Goal: Task Accomplishment & Management: Manage account settings

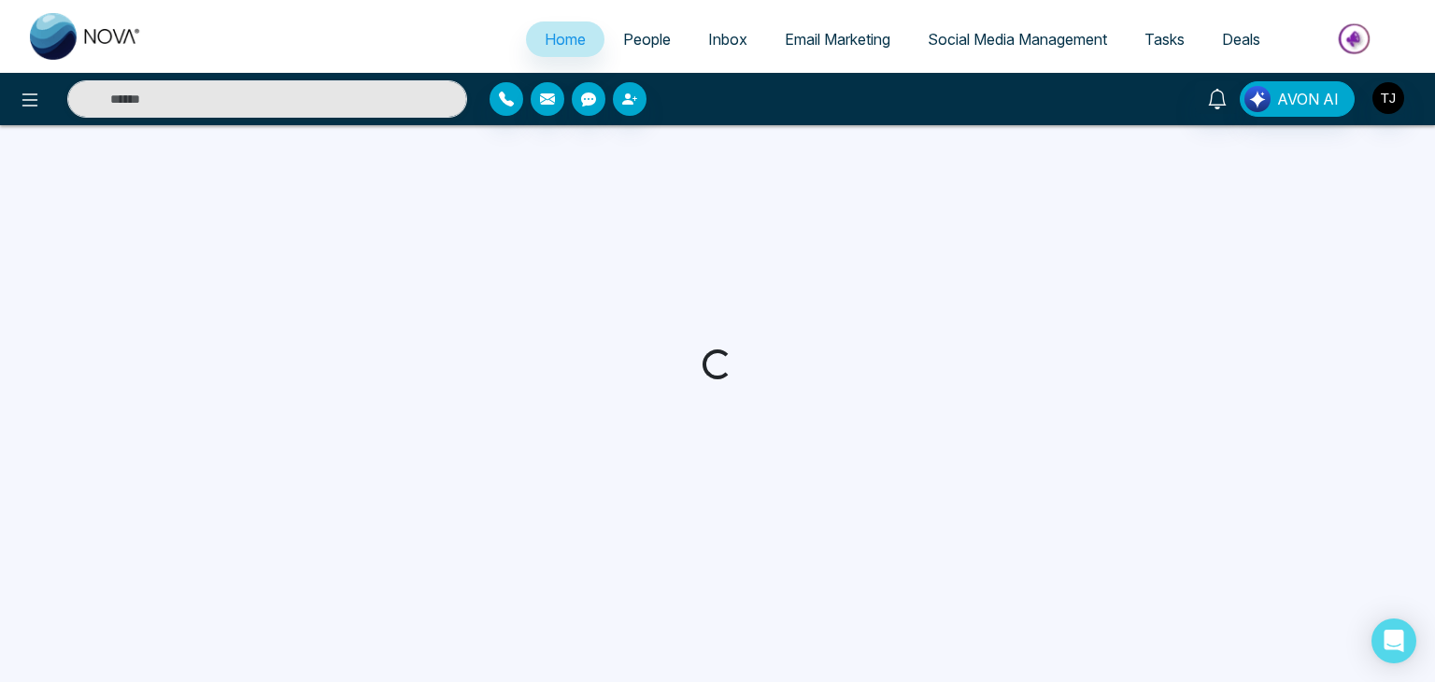
select select "*"
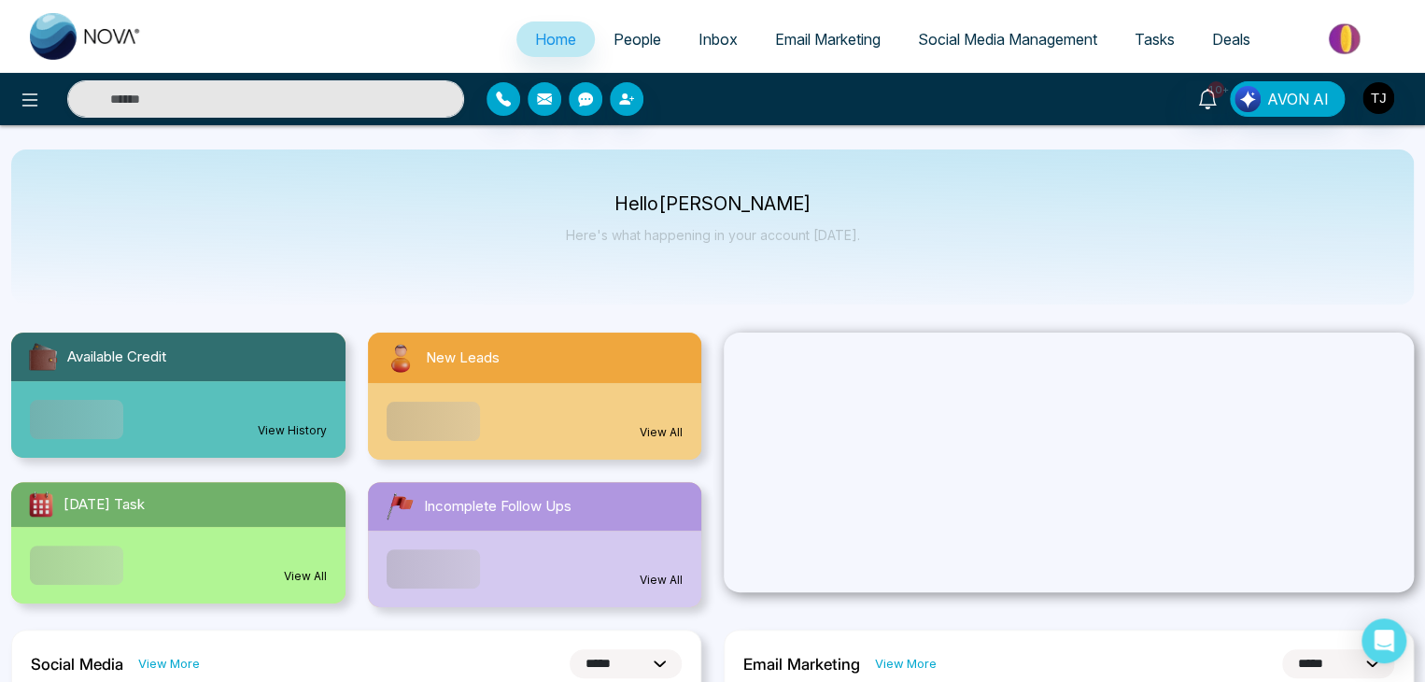
click at [637, 45] on span "People" at bounding box center [638, 39] width 48 height 19
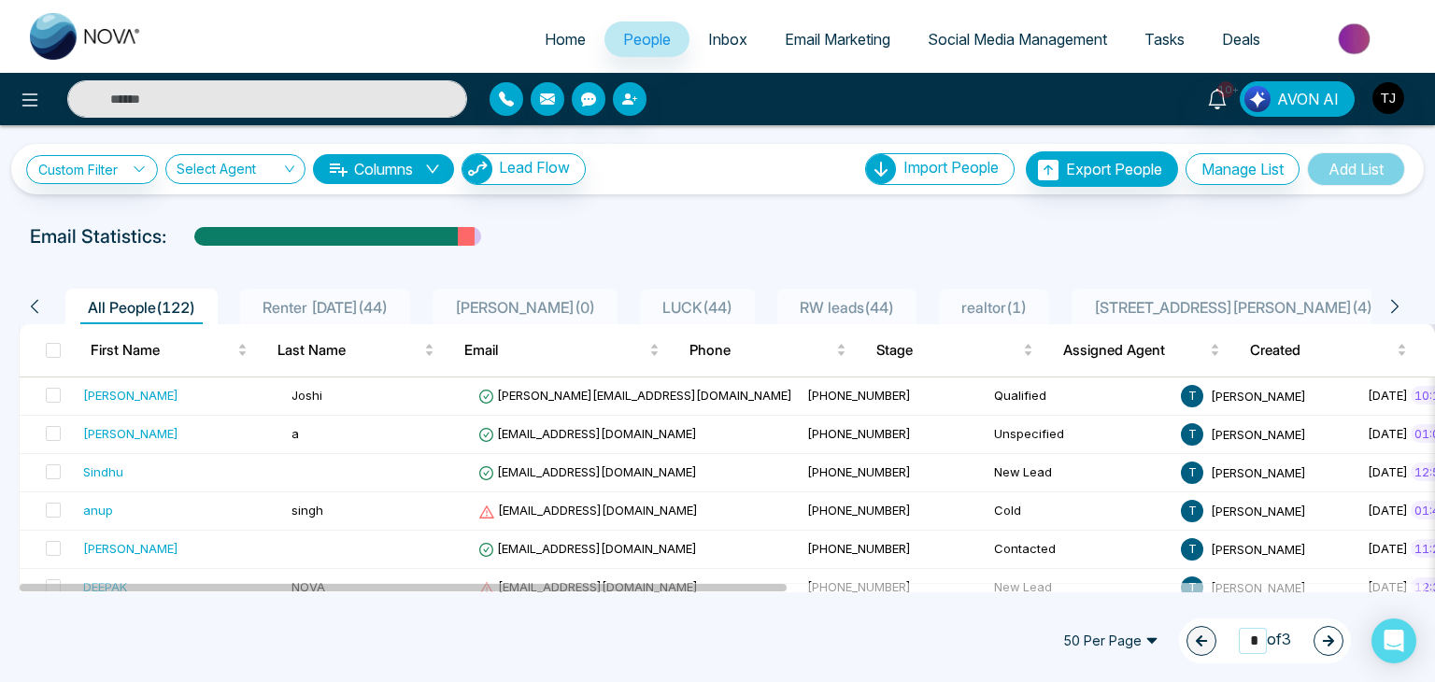
click at [1251, 641] on input "*" at bounding box center [1253, 640] width 28 height 25
type input "*"
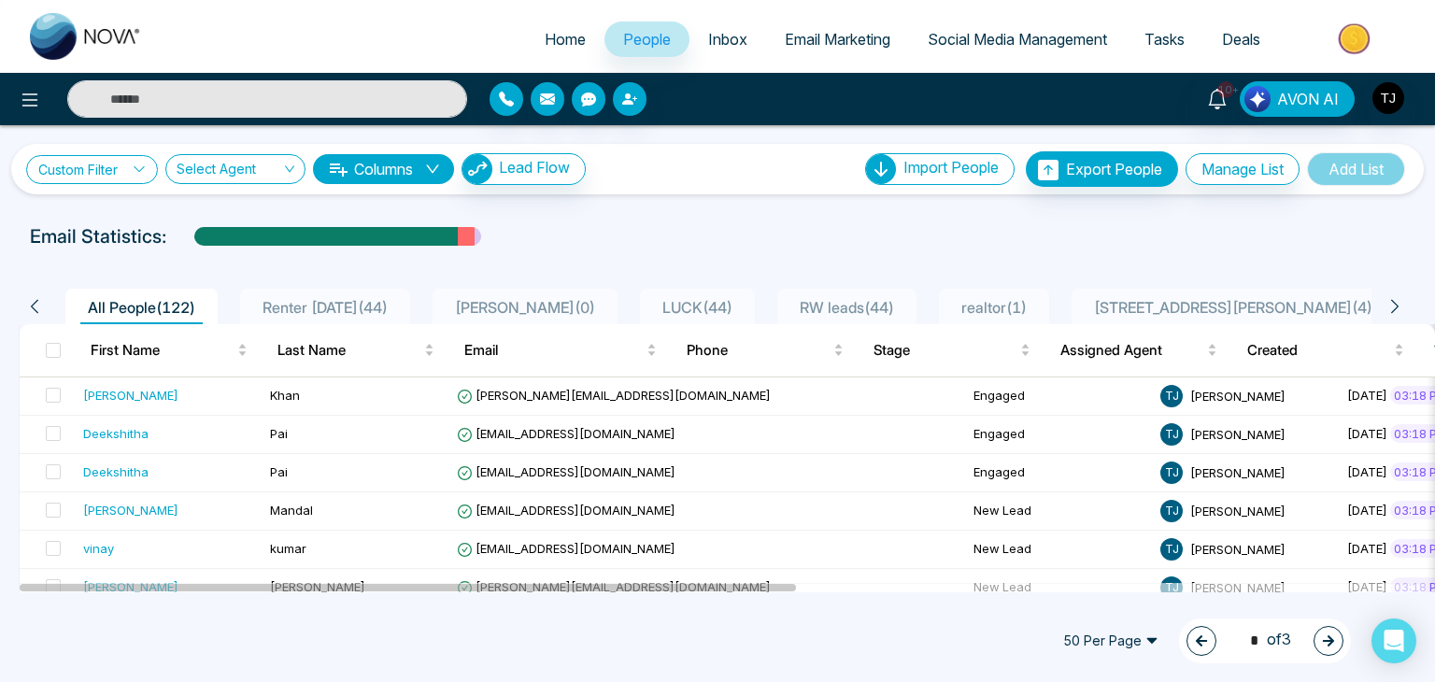
click at [114, 165] on link "Custom Filter" at bounding box center [92, 169] width 132 height 29
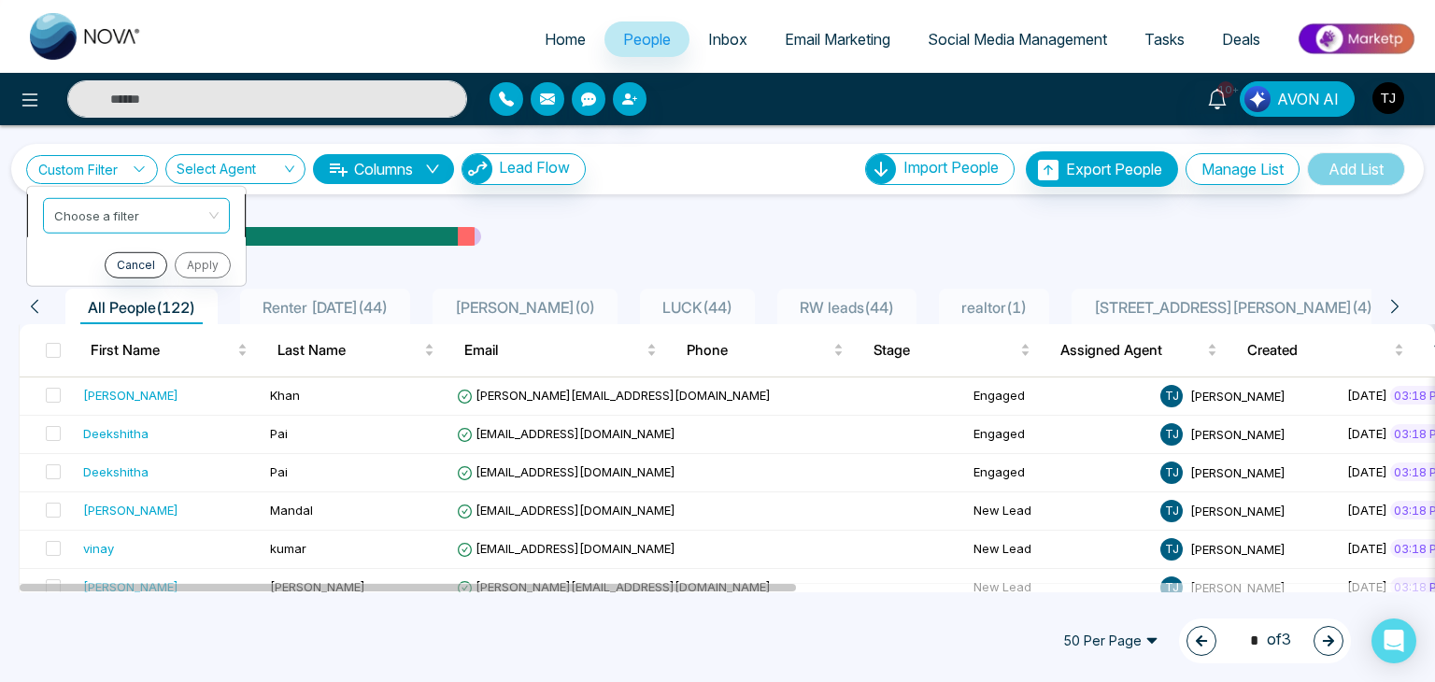
click at [134, 227] on span at bounding box center [129, 215] width 151 height 34
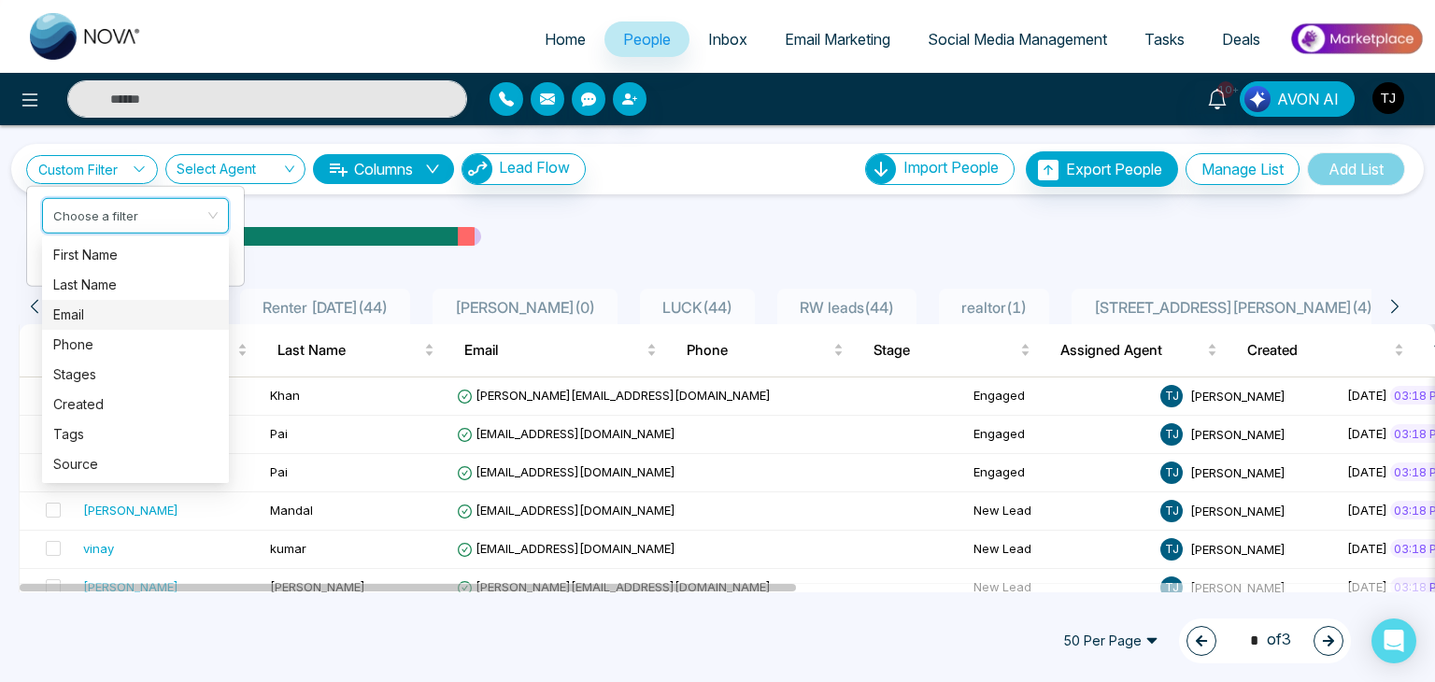
click at [153, 314] on div "Email" at bounding box center [135, 315] width 164 height 21
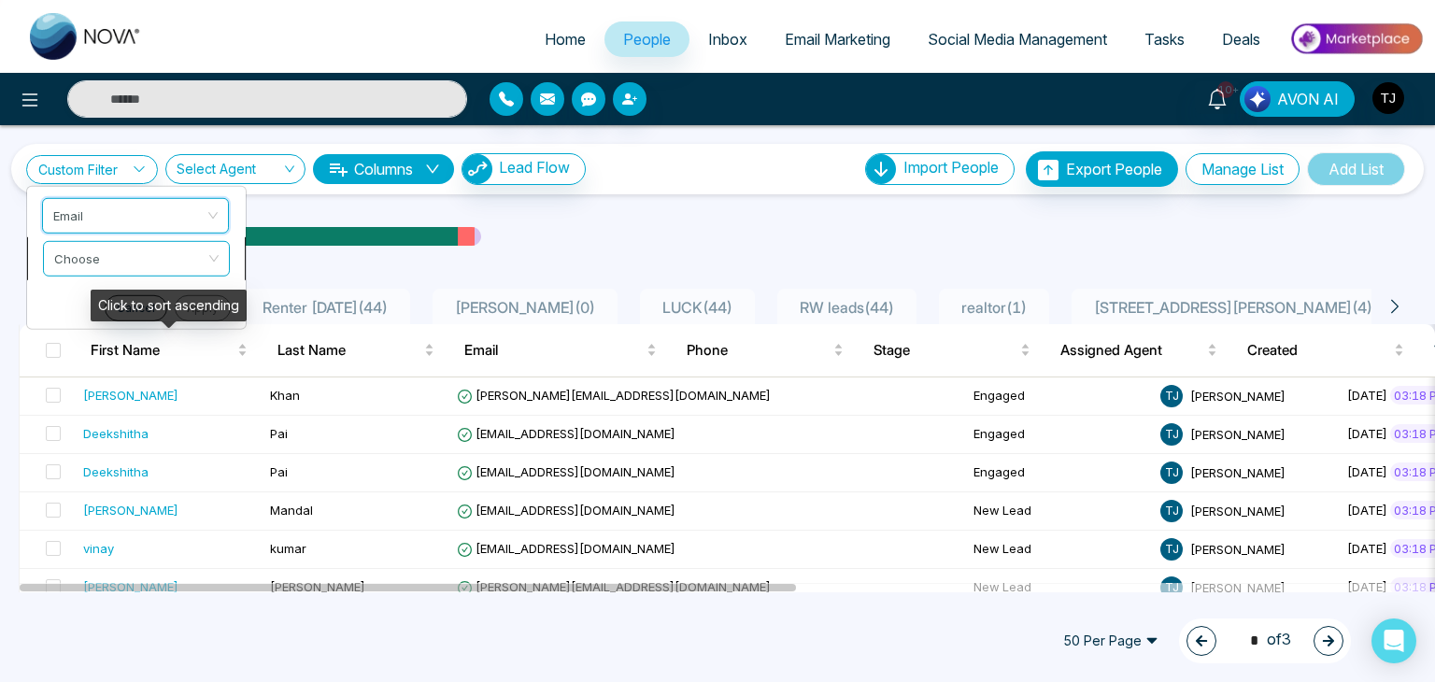
click at [139, 253] on input "search" at bounding box center [129, 255] width 151 height 28
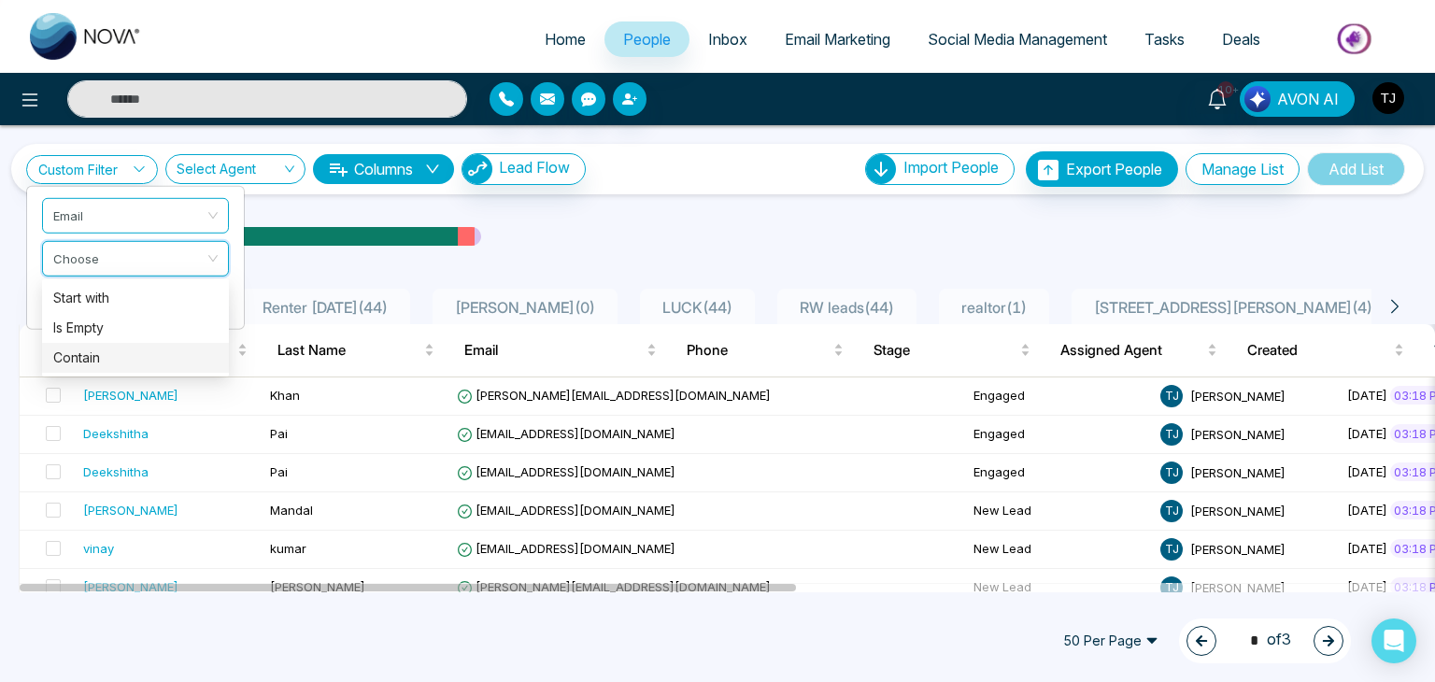
click at [149, 362] on div "Contain" at bounding box center [135, 357] width 164 height 21
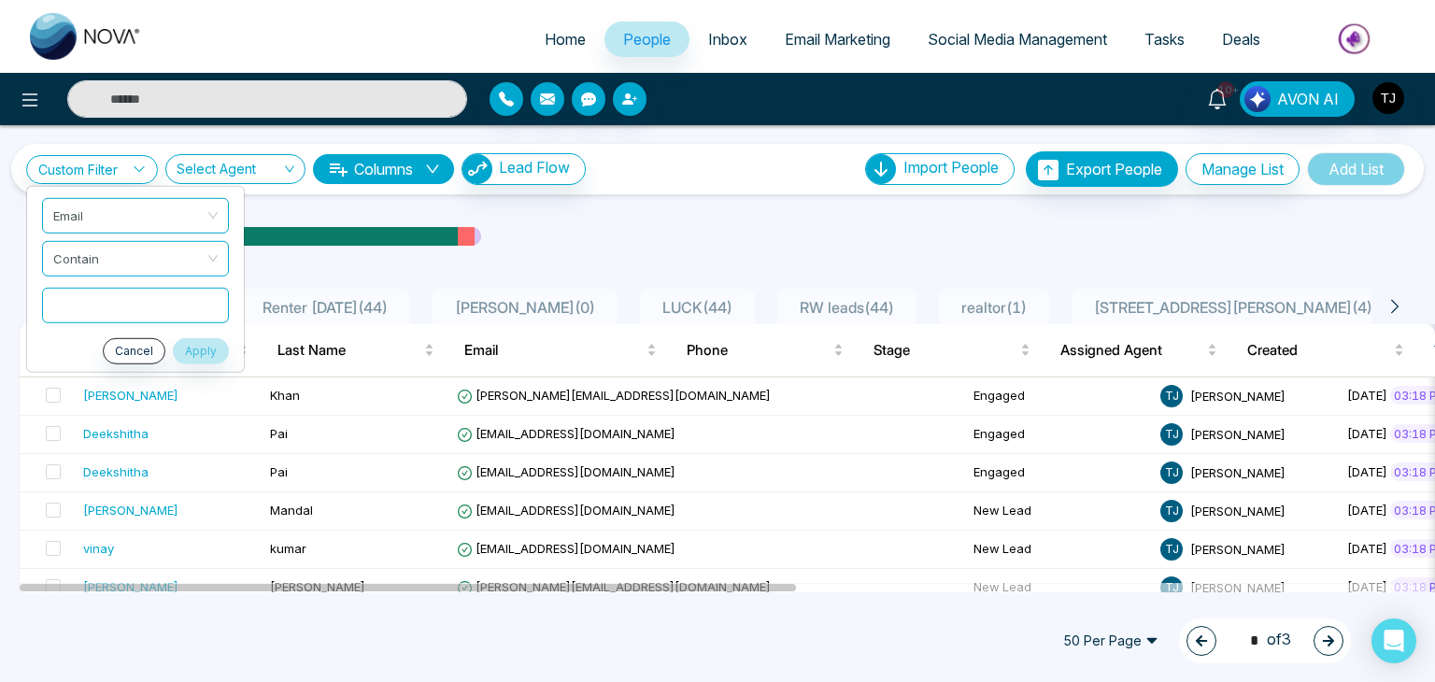
click at [140, 294] on input "text" at bounding box center [135, 304] width 187 height 35
click at [136, 266] on span "Contain" at bounding box center [136, 258] width 164 height 34
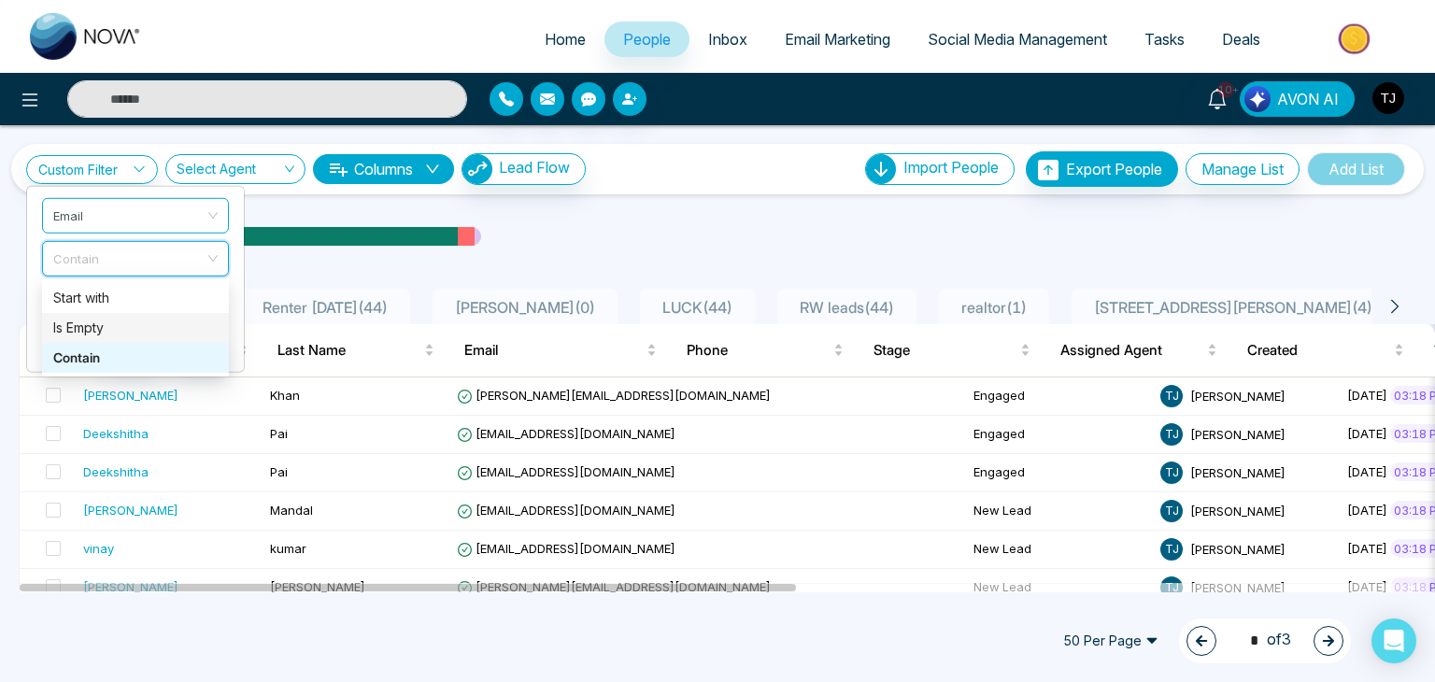
click at [139, 327] on div "Is Empty" at bounding box center [135, 328] width 164 height 21
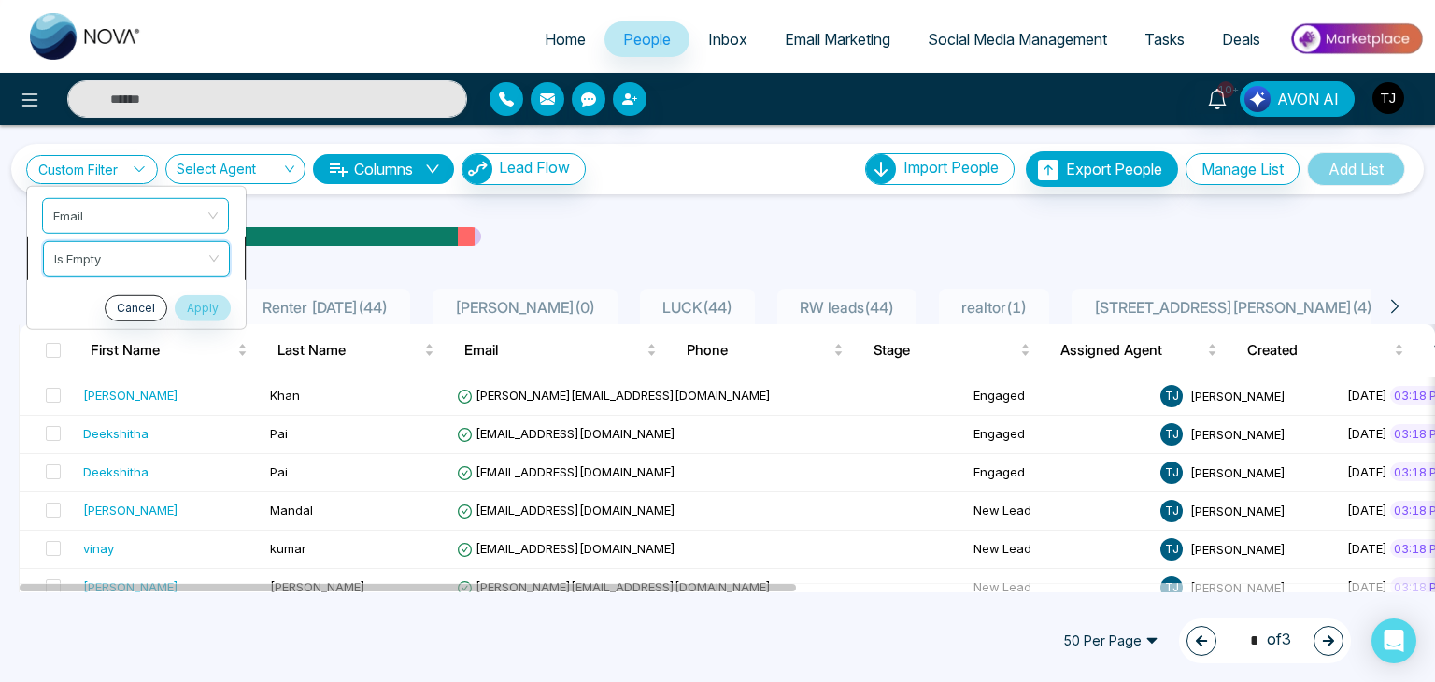
click at [141, 262] on span "Is Empty" at bounding box center [136, 258] width 164 height 34
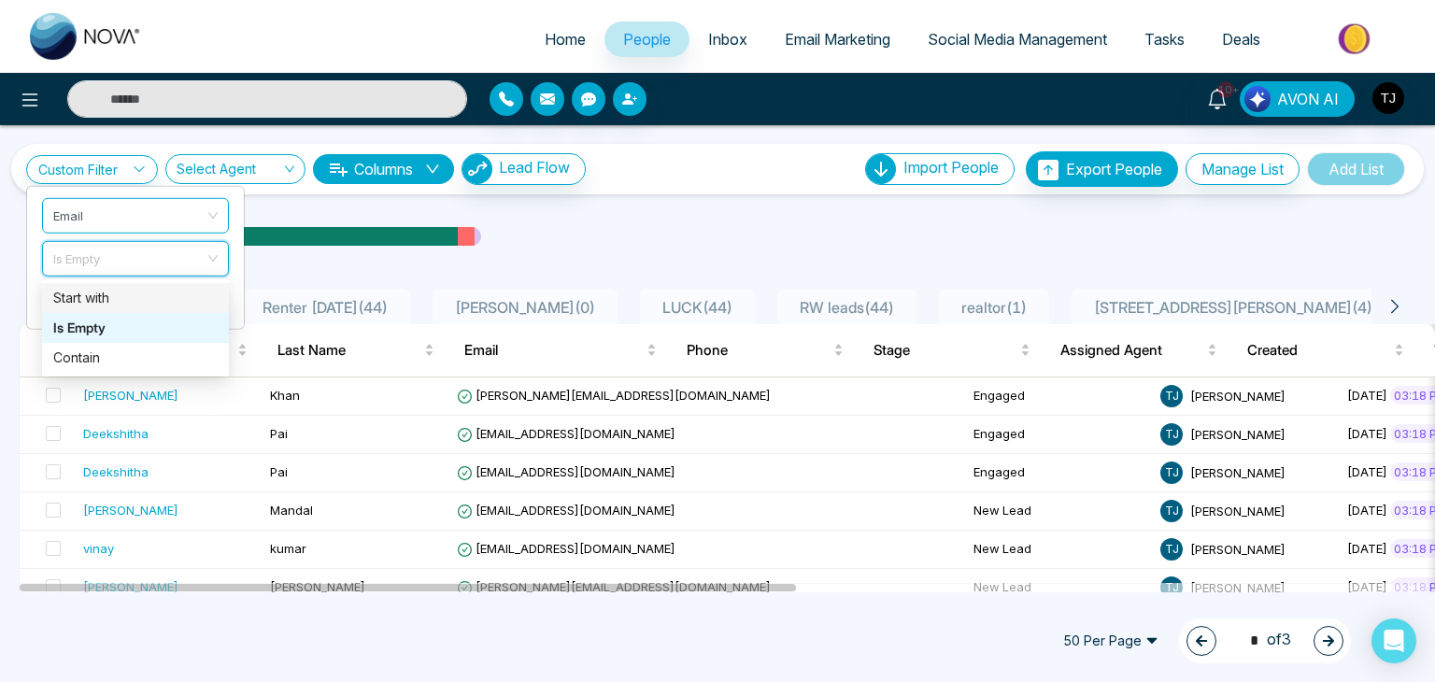
click at [141, 302] on div "Start with" at bounding box center [135, 298] width 164 height 21
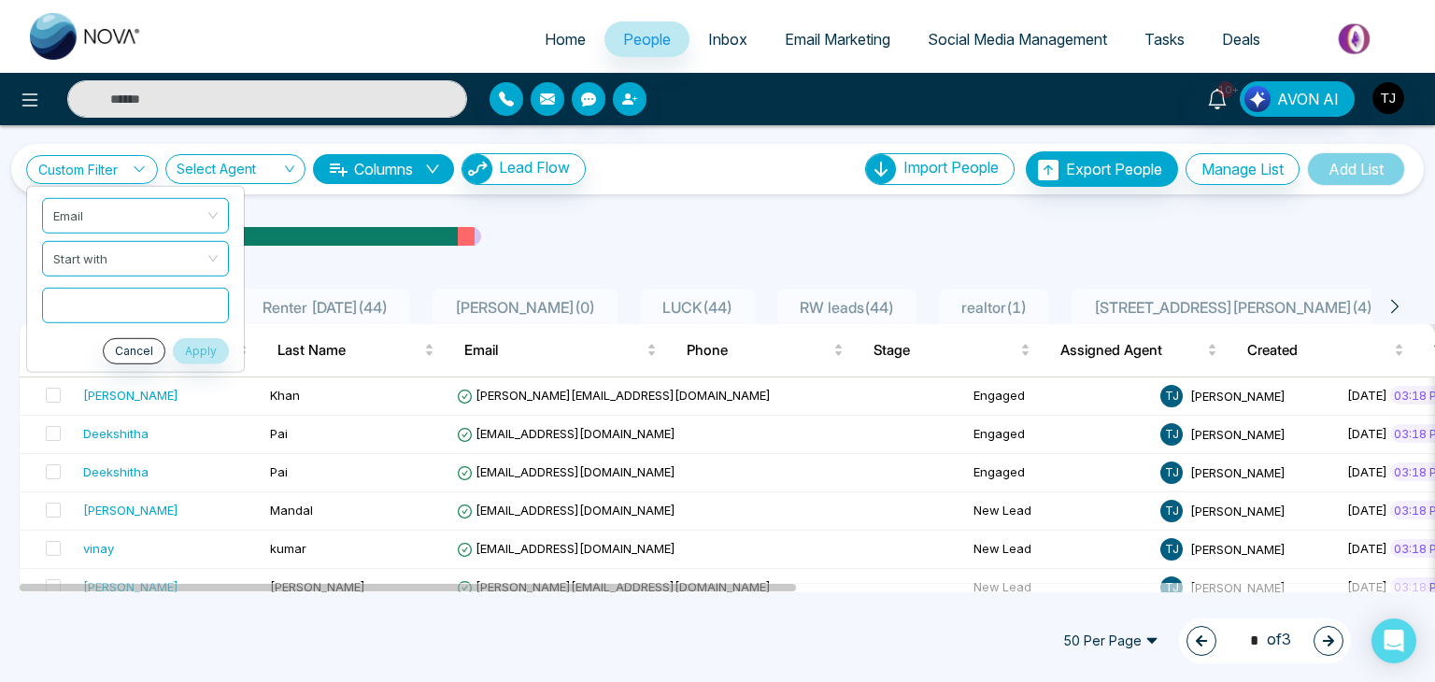
click at [146, 304] on input "text" at bounding box center [135, 304] width 187 height 35
click at [146, 208] on span "Email" at bounding box center [136, 215] width 164 height 34
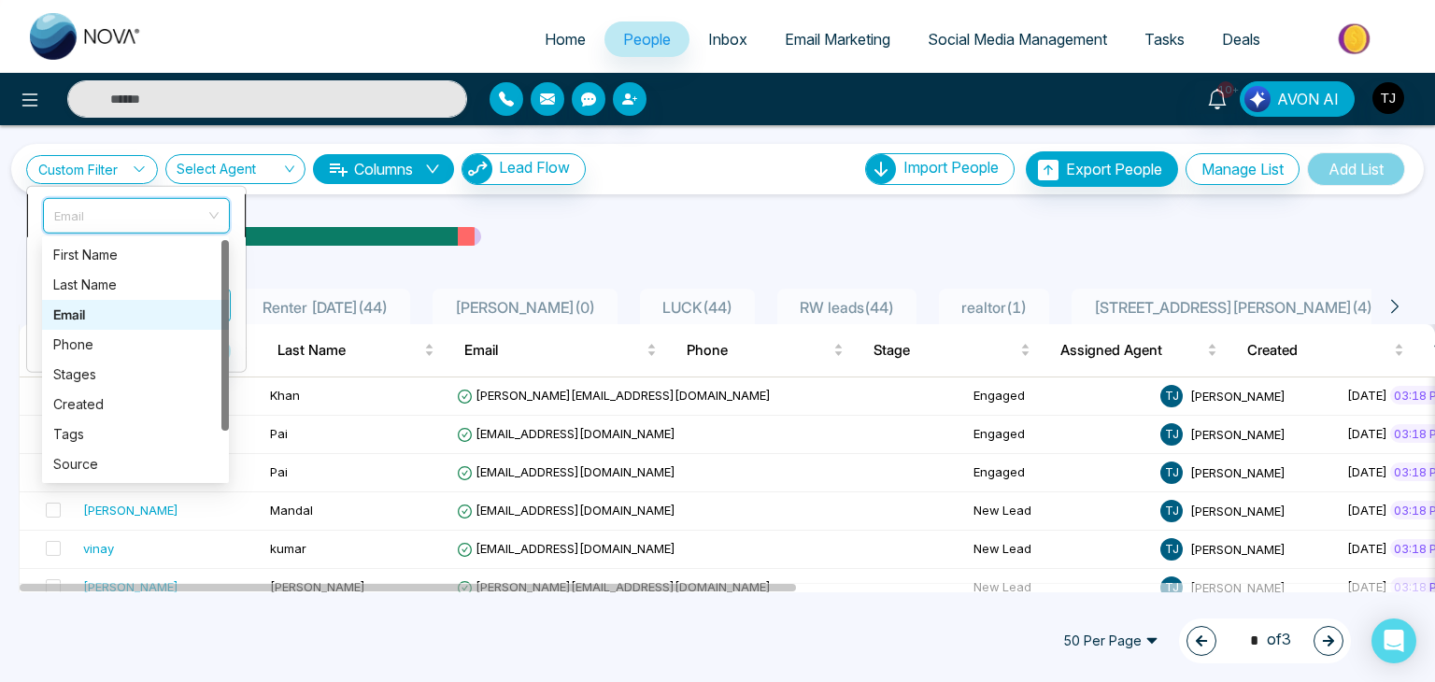
click at [146, 208] on span "Email" at bounding box center [136, 215] width 164 height 34
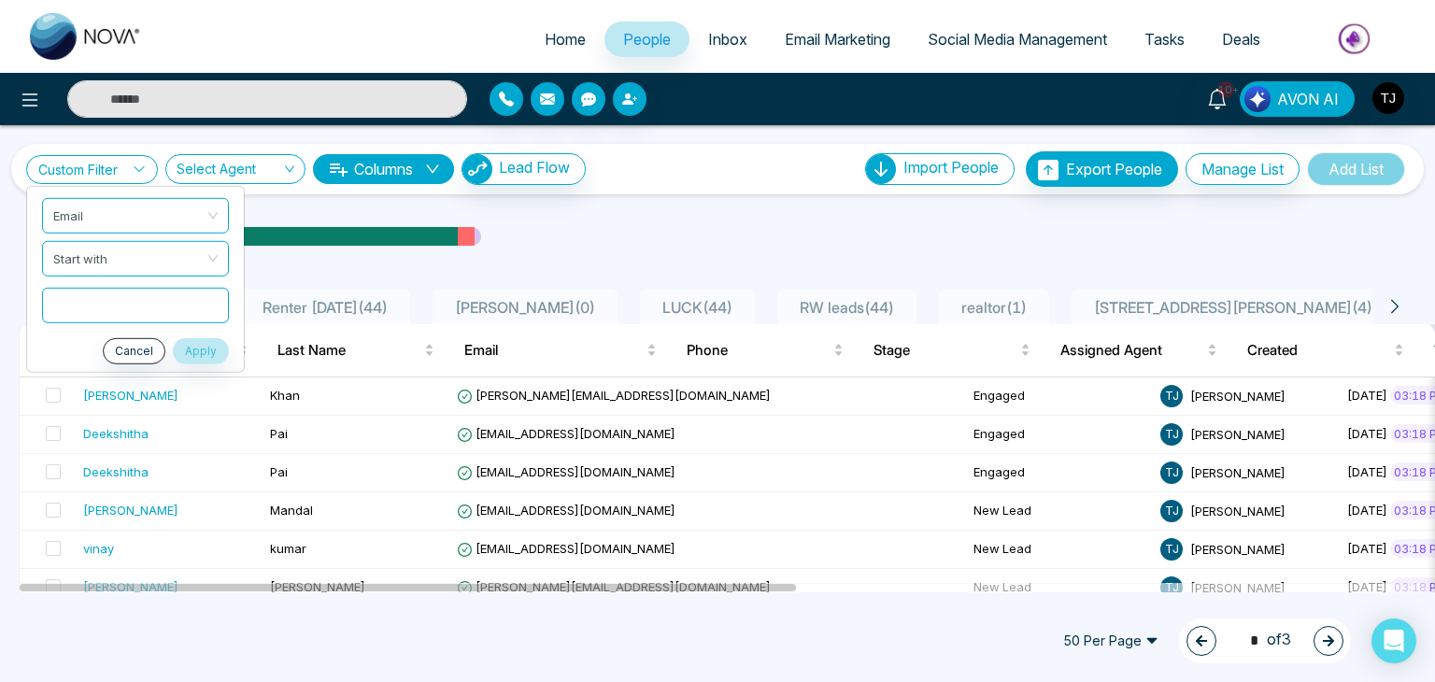
click at [122, 181] on link "Custom Filter" at bounding box center [92, 169] width 132 height 29
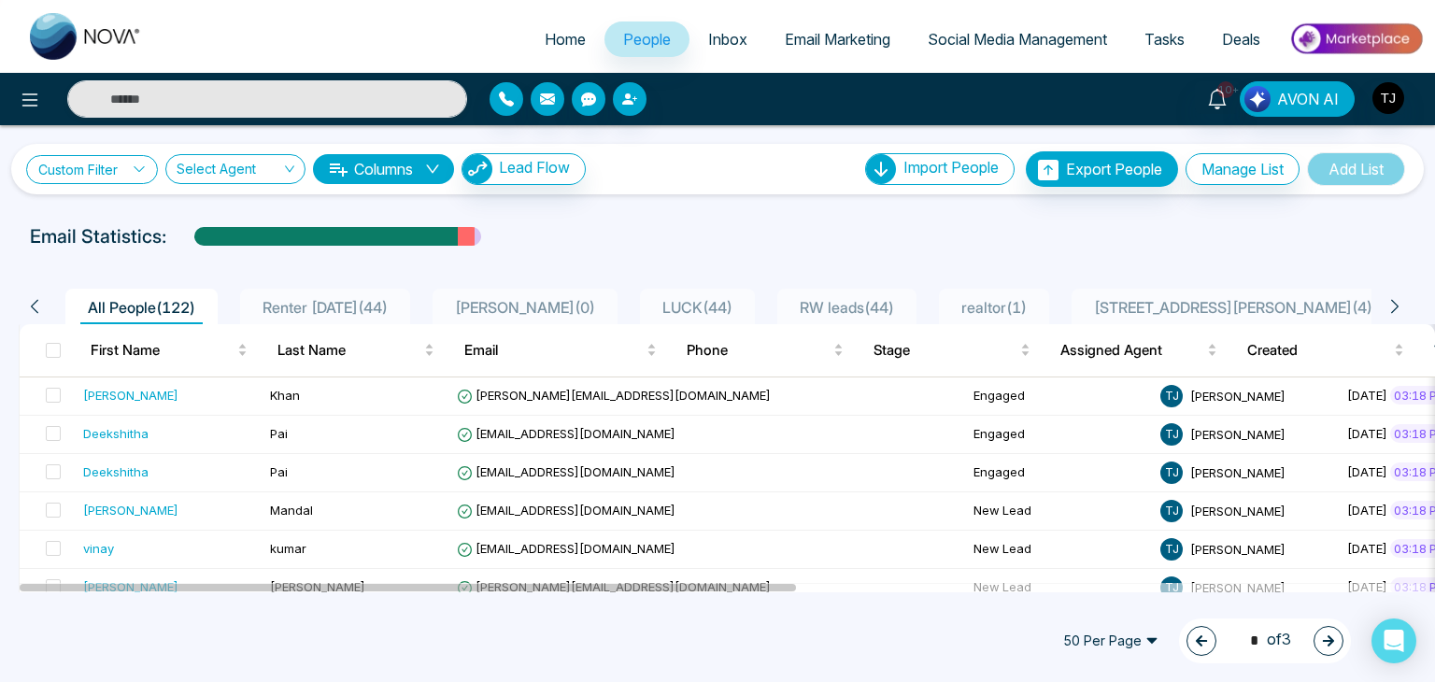
click at [122, 170] on link "Custom Filter" at bounding box center [92, 169] width 132 height 29
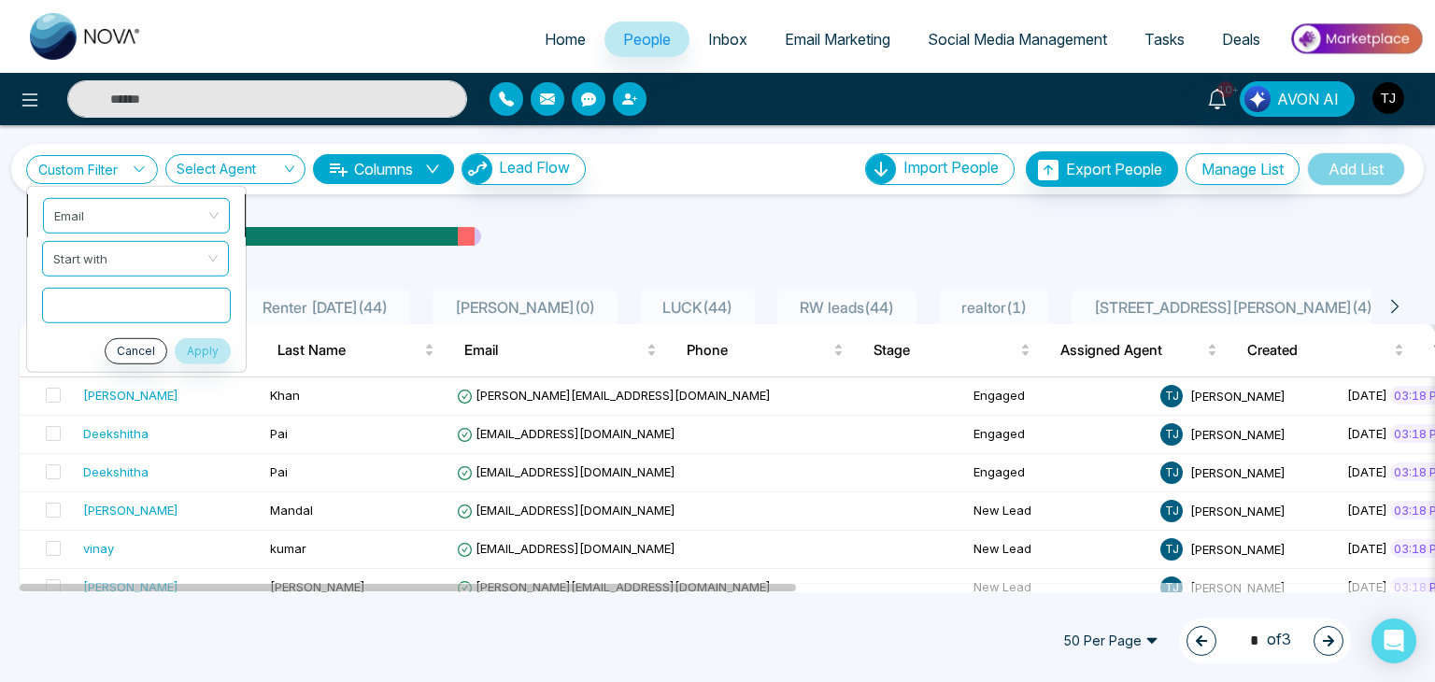
click at [137, 214] on span "Email" at bounding box center [136, 215] width 164 height 34
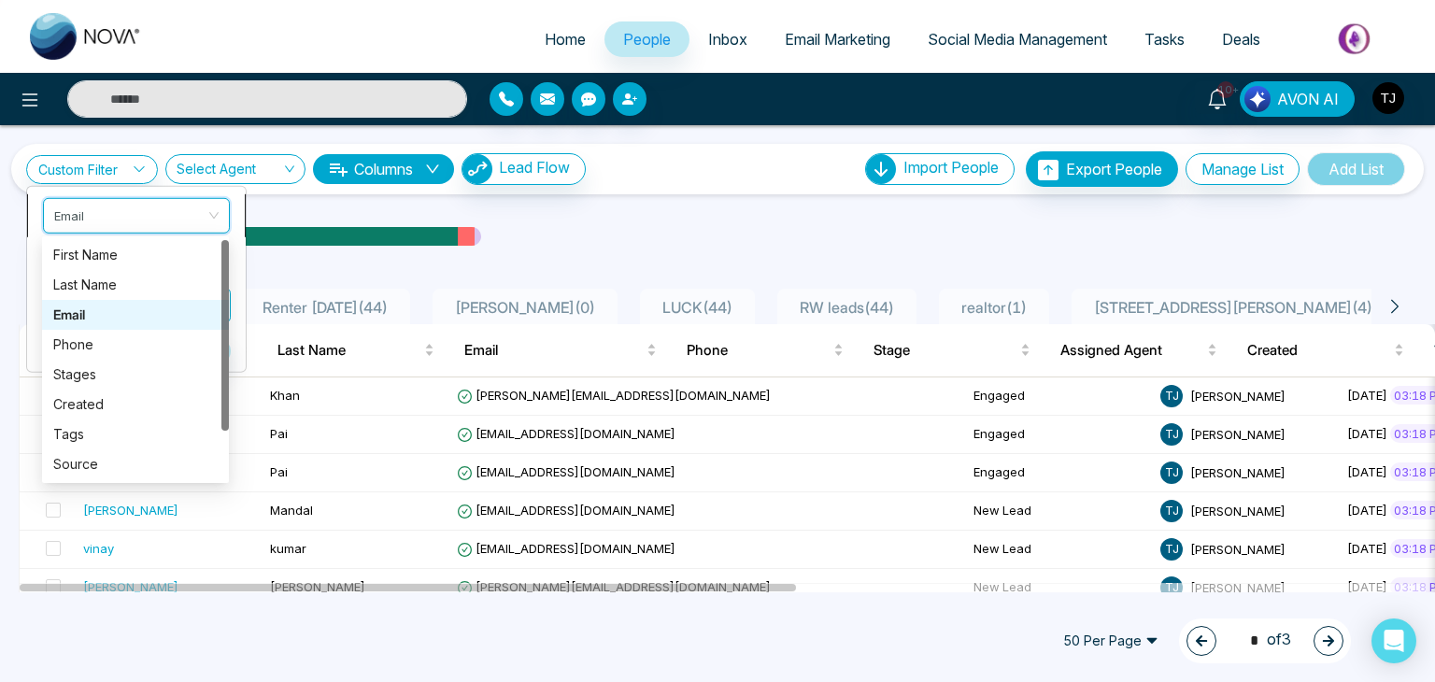
click at [135, 216] on span "Email" at bounding box center [136, 215] width 164 height 34
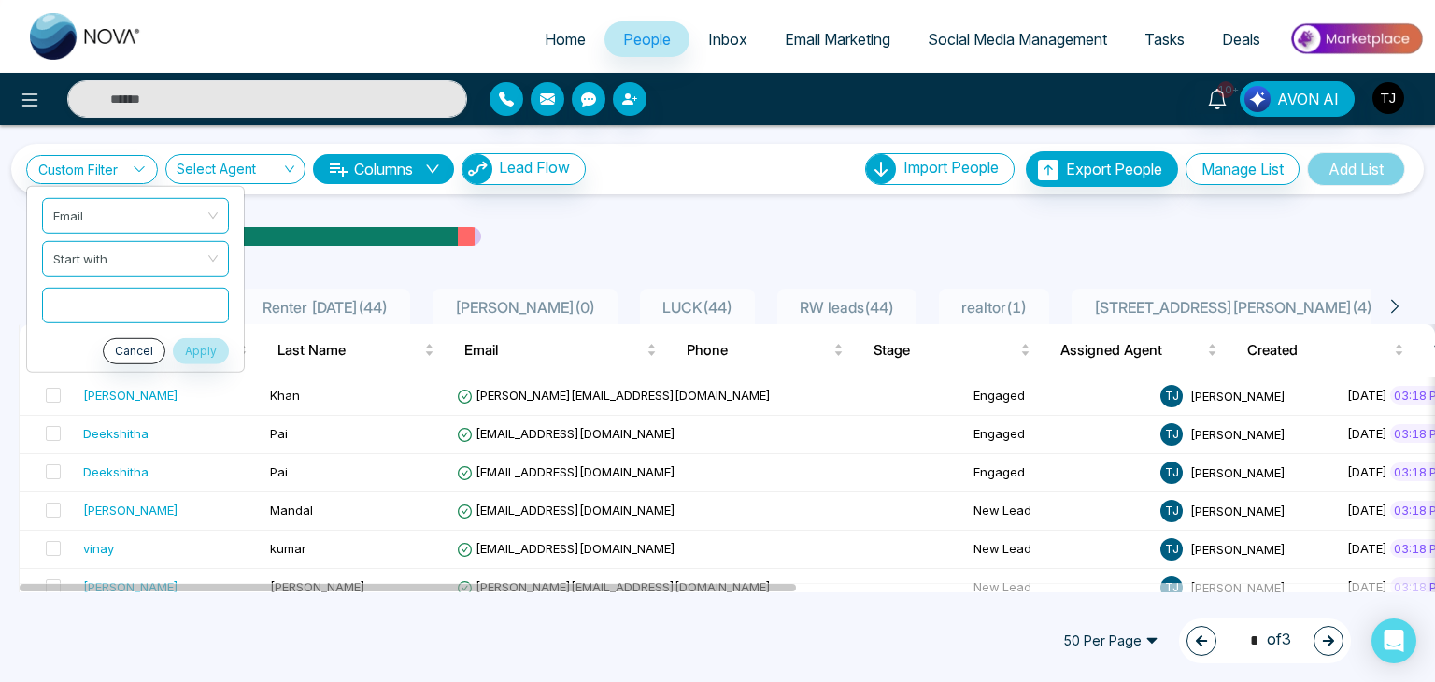
click at [1152, 225] on div "Email Statistics:" at bounding box center [717, 236] width 1435 height 28
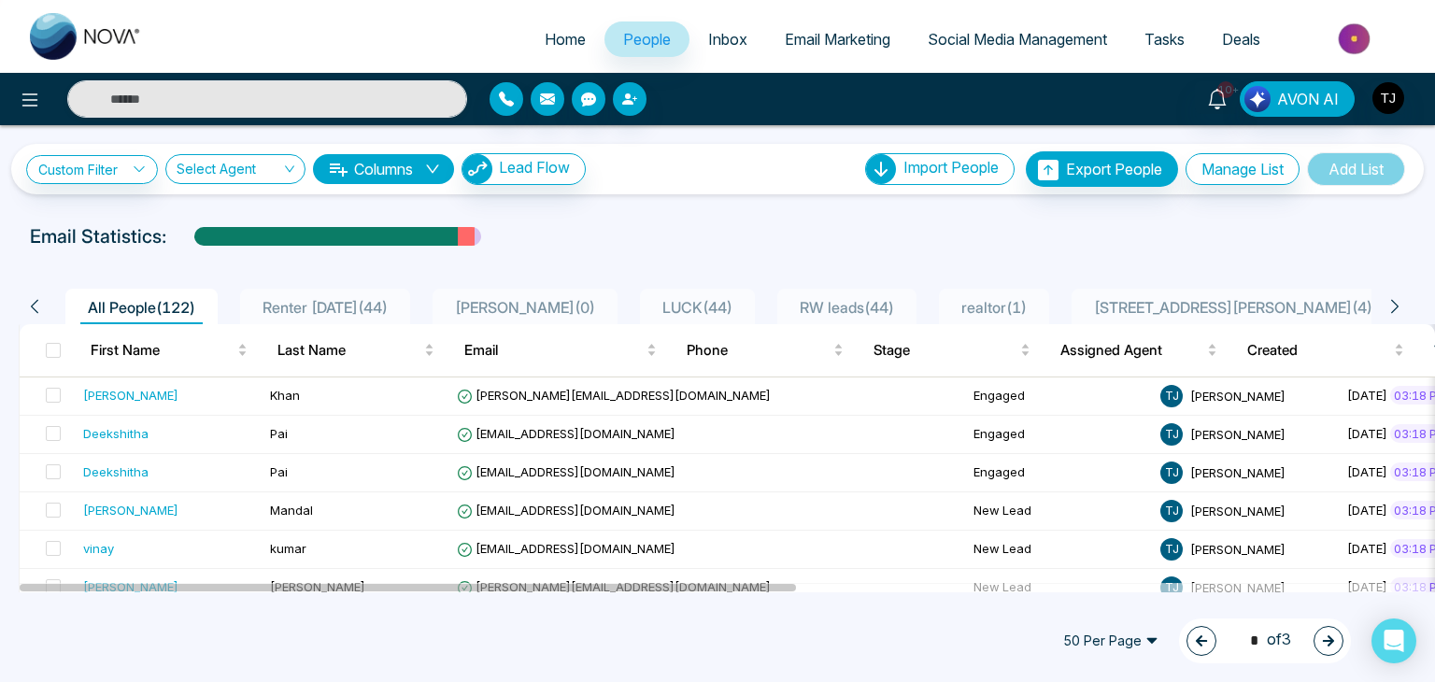
click at [465, 54] on ul "Home People Inbox Email Marketing Social Media Management Tasks Deals" at bounding box center [792, 40] width 1263 height 51
click at [545, 46] on span "Home" at bounding box center [565, 39] width 41 height 19
select select "*"
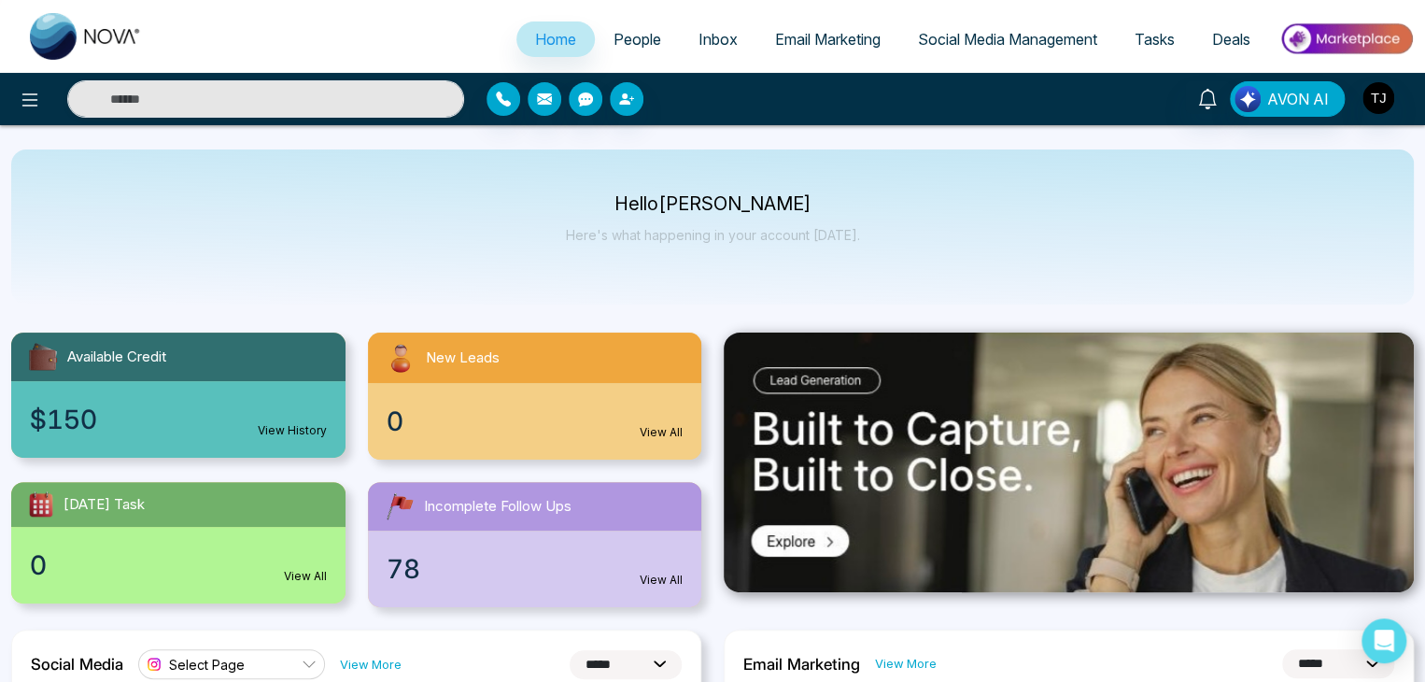
click at [620, 50] on link "People" at bounding box center [637, 38] width 85 height 35
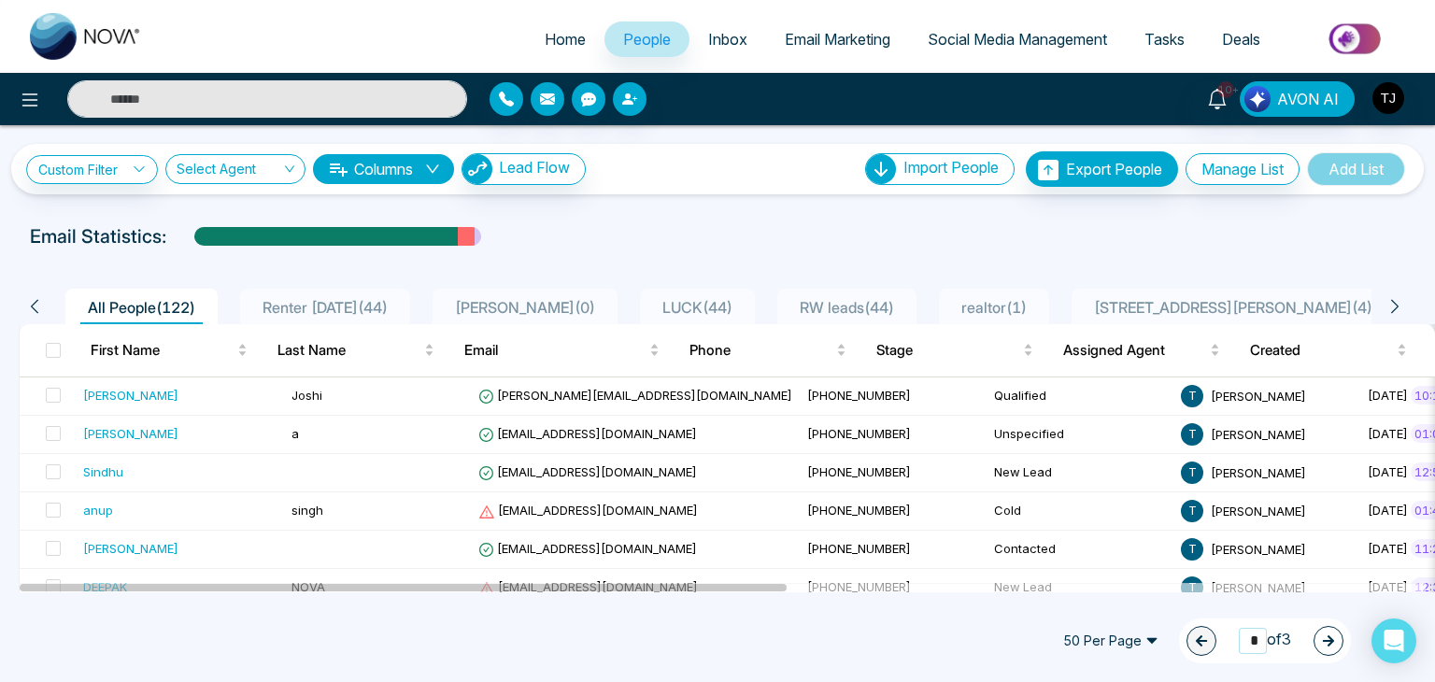
click at [1249, 639] on input "*" at bounding box center [1253, 640] width 28 height 25
type input "*"
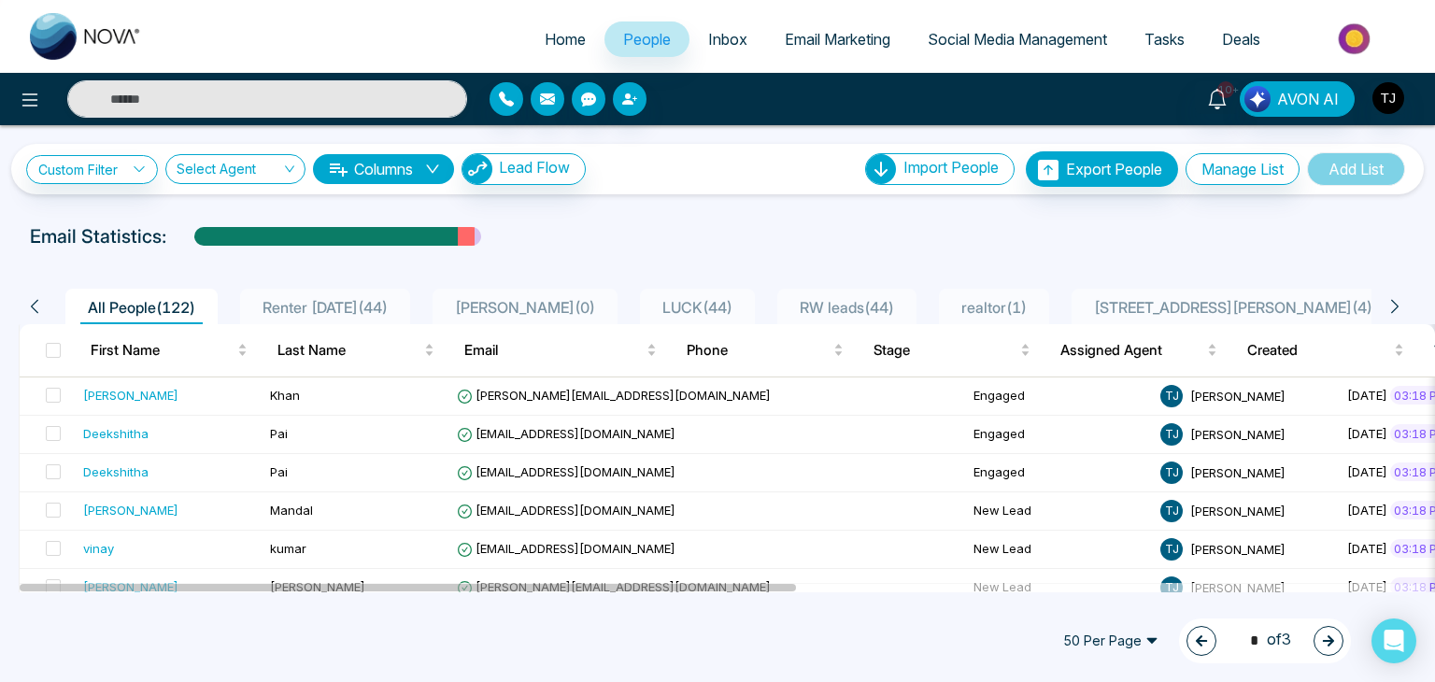
click at [955, 646] on div "50 Per Page 2 * of 3" at bounding box center [717, 641] width 1435 height 82
click at [123, 163] on link "Custom Filter" at bounding box center [92, 169] width 132 height 29
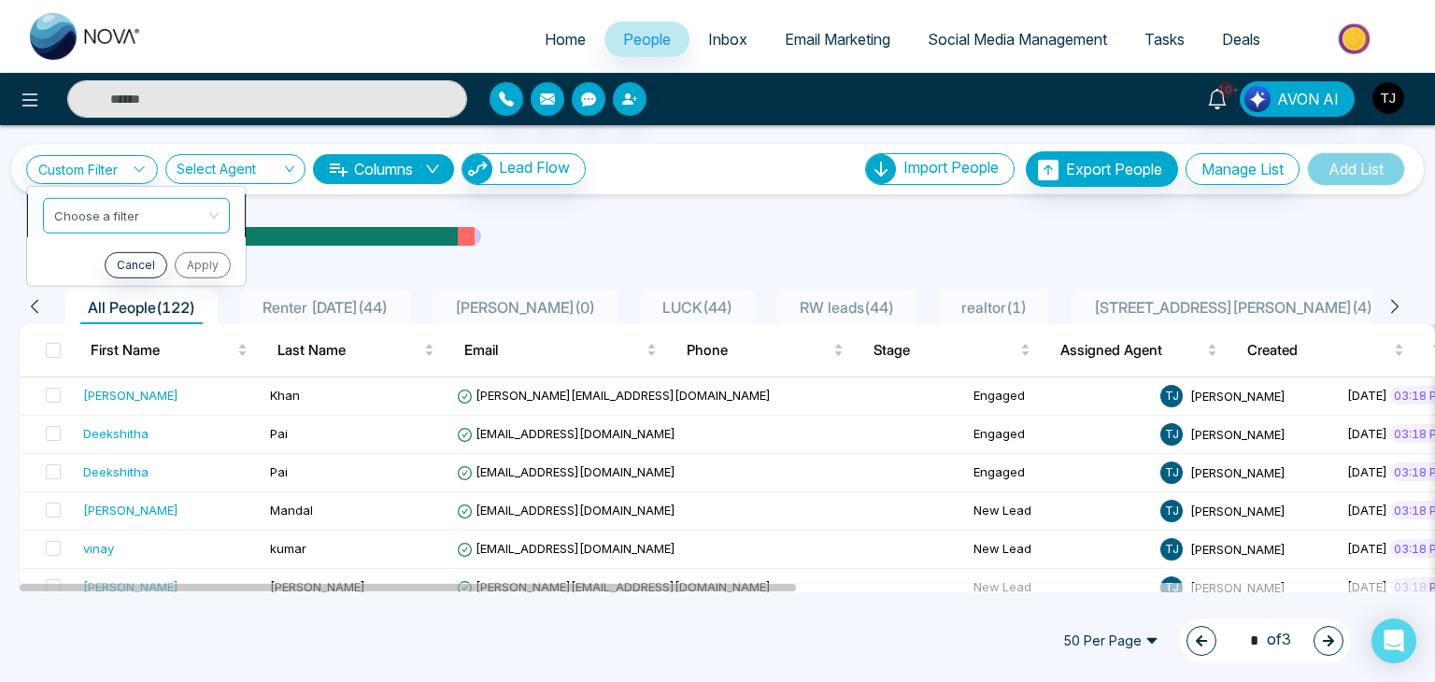
click at [178, 206] on input "search" at bounding box center [129, 212] width 151 height 28
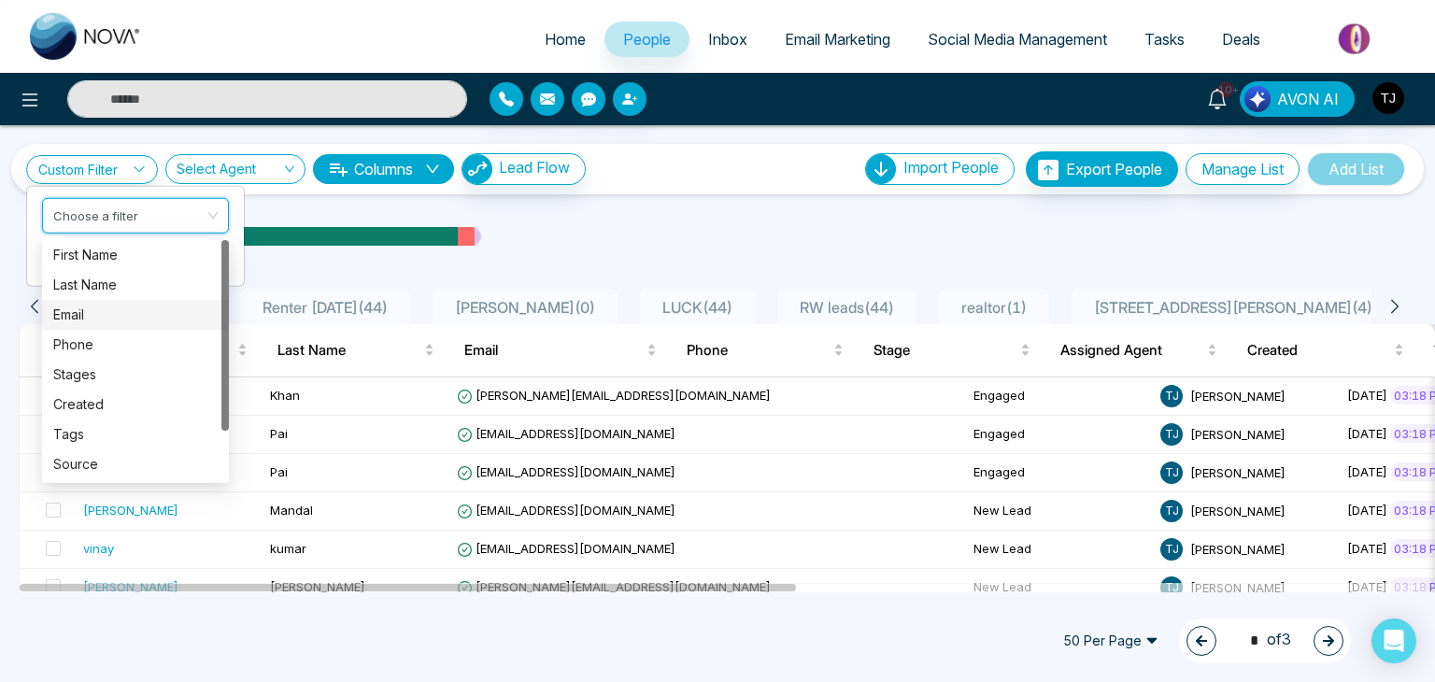
click at [178, 315] on div "Email" at bounding box center [135, 315] width 164 height 21
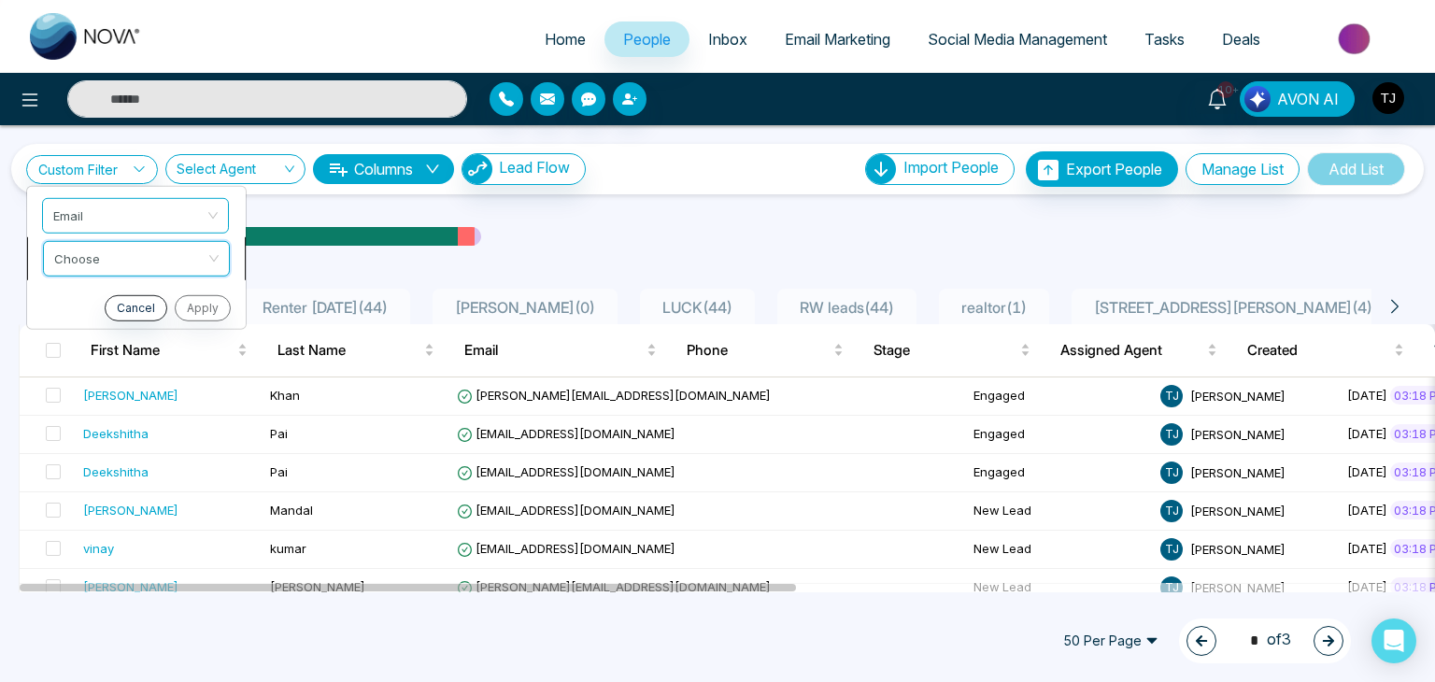
click at [182, 255] on input "search" at bounding box center [129, 255] width 151 height 28
click at [568, 38] on span "Home" at bounding box center [565, 39] width 41 height 19
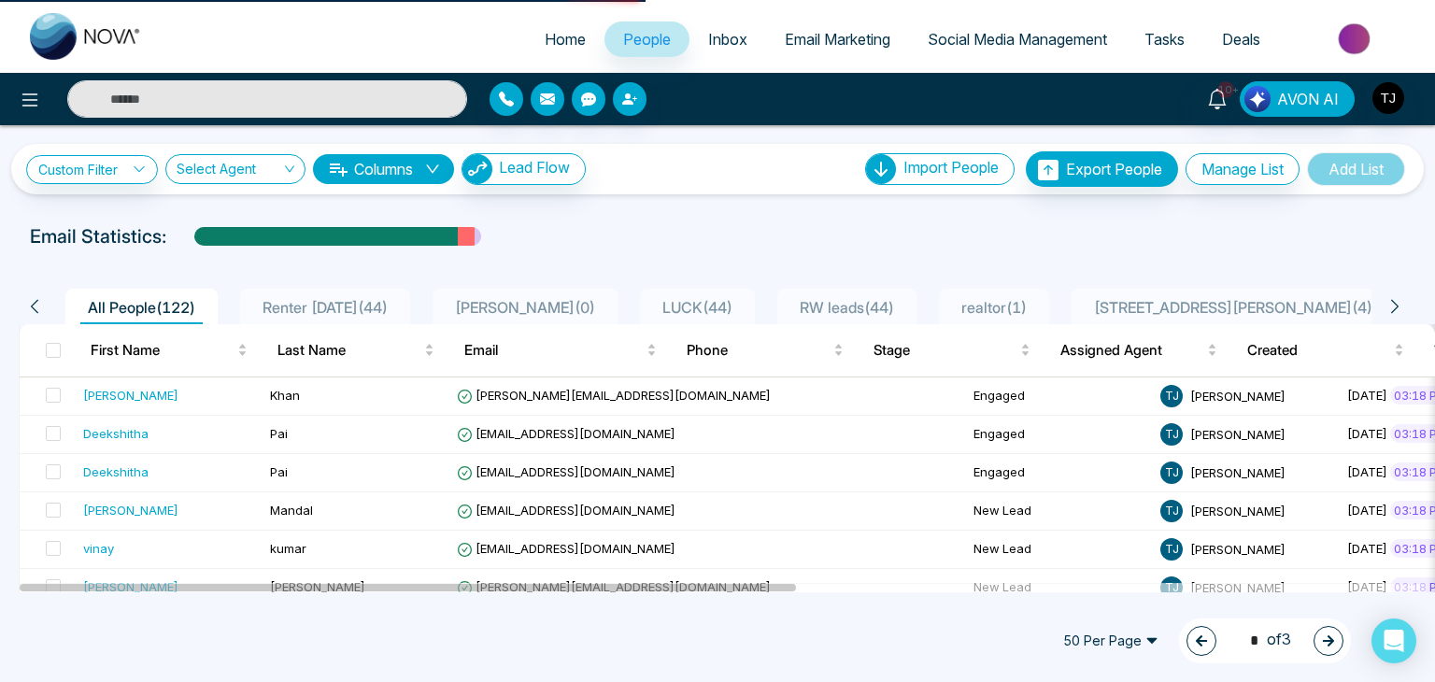
select select "*"
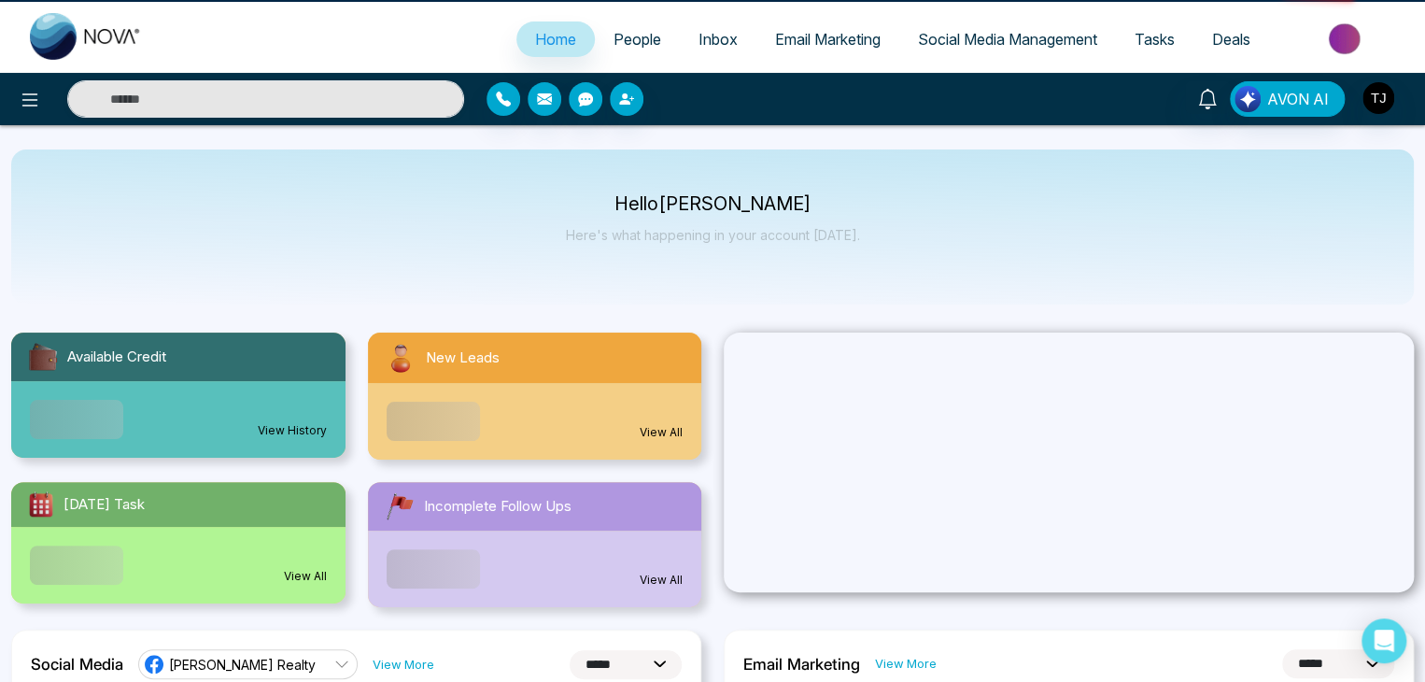
click at [1412, 94] on div "AVON AI" at bounding box center [1129, 98] width 572 height 35
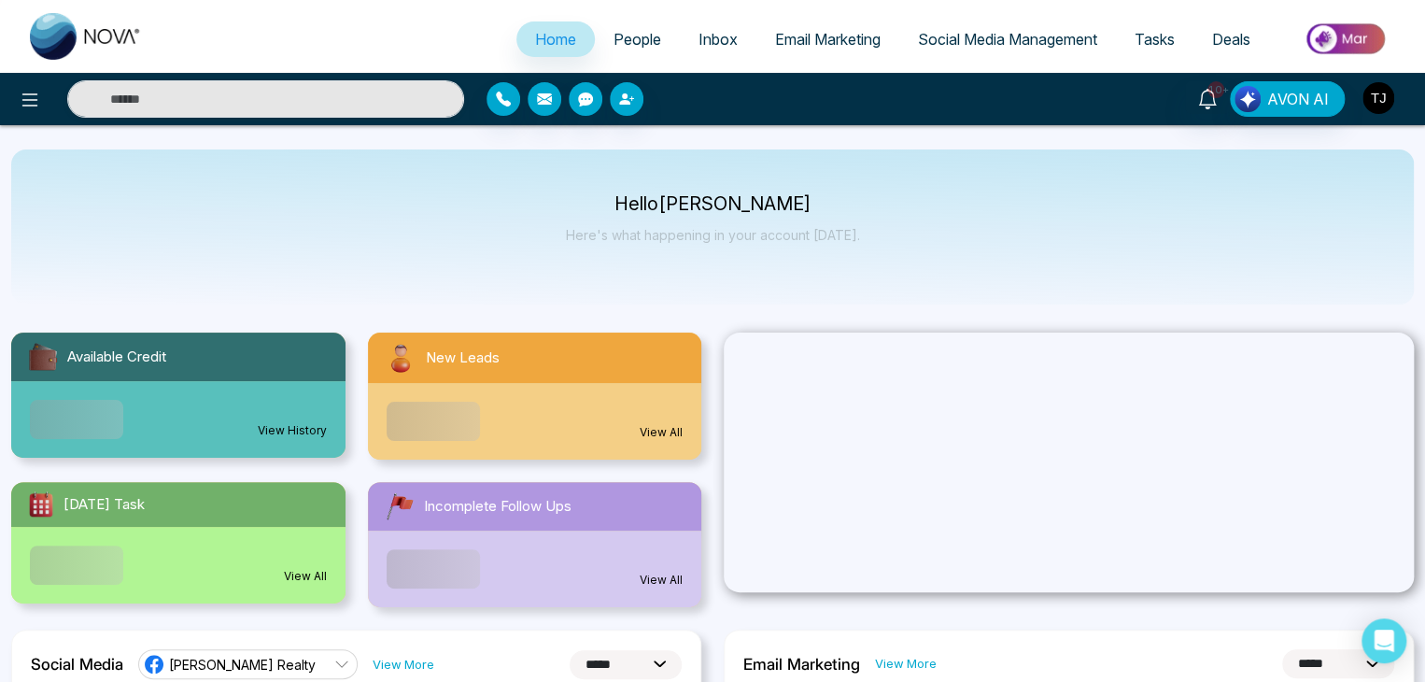
click at [1386, 103] on img "button" at bounding box center [1379, 98] width 32 height 32
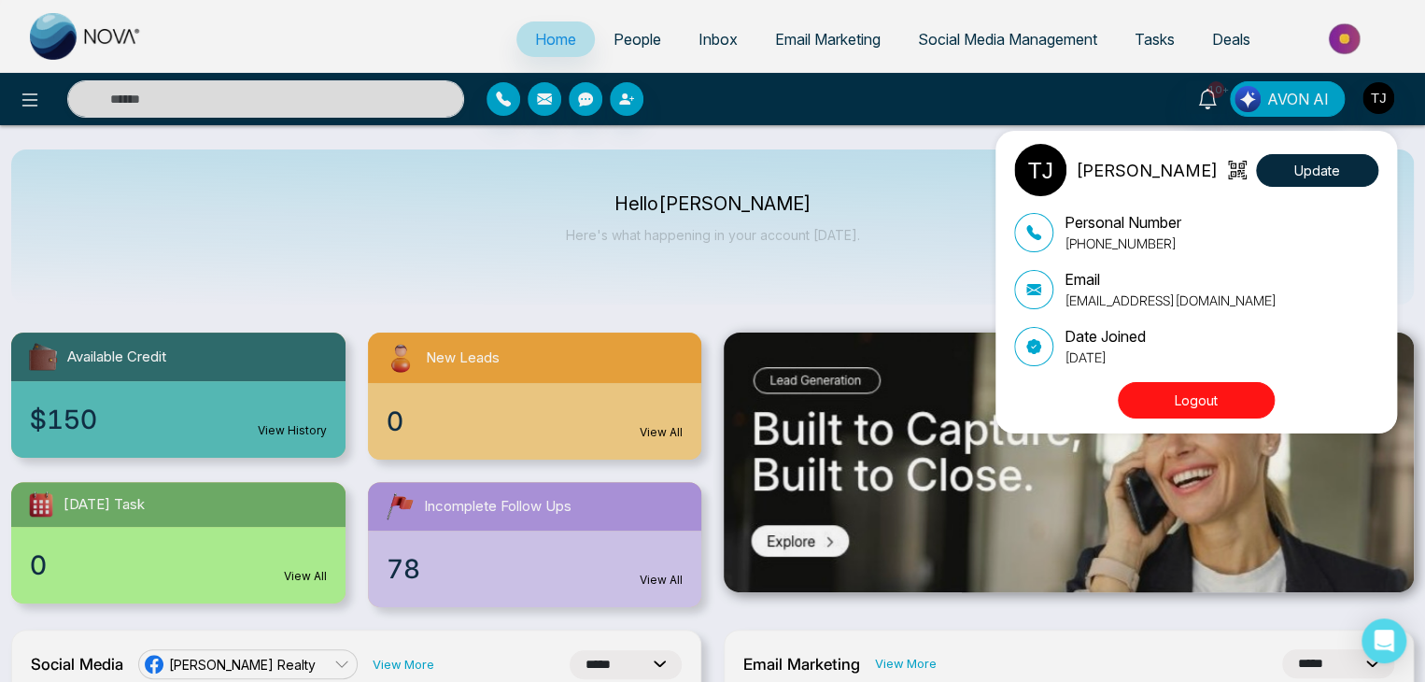
click at [1229, 395] on button "Logout" at bounding box center [1196, 400] width 157 height 36
